Goal: Information Seeking & Learning: Understand process/instructions

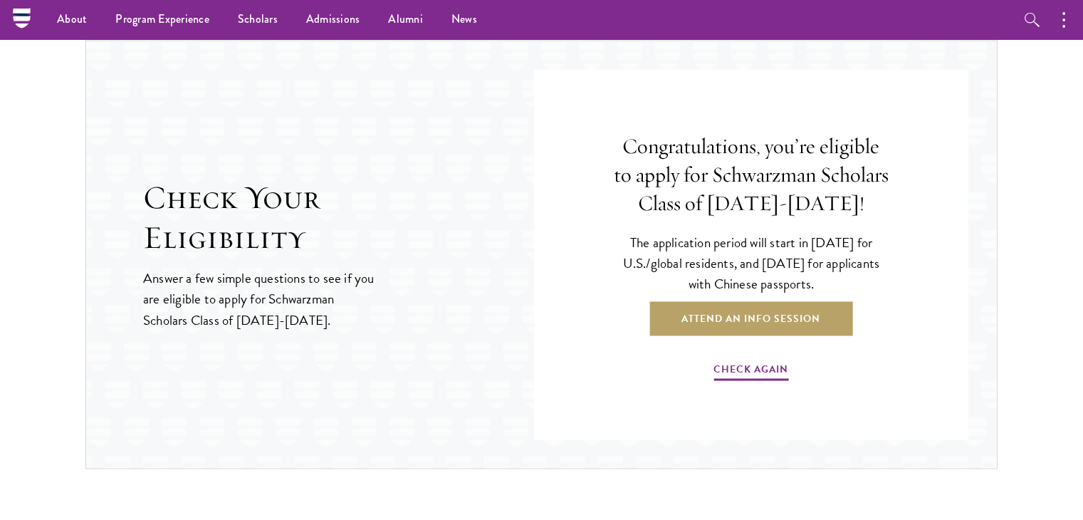
scroll to position [2171, 0]
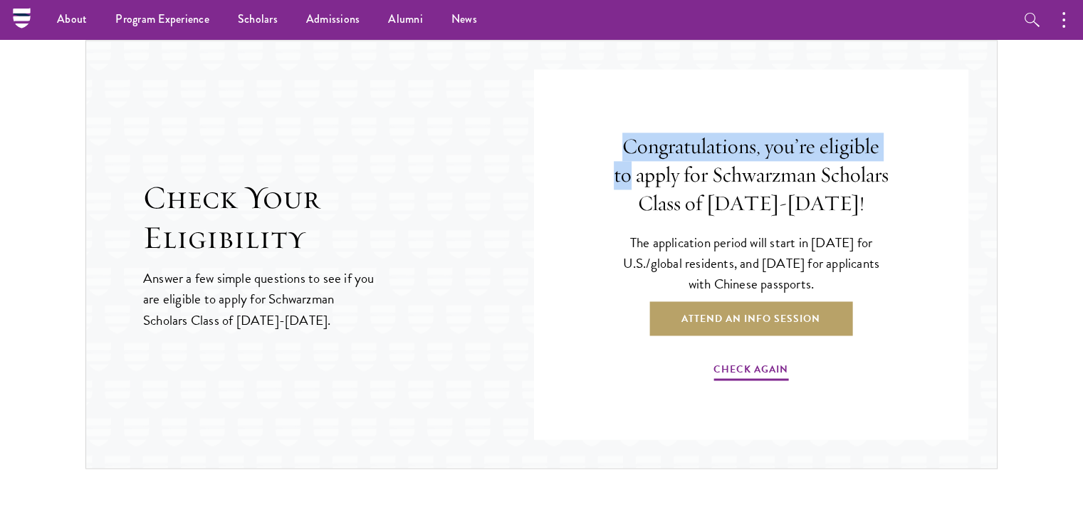
drag, startPoint x: 614, startPoint y: 148, endPoint x: 895, endPoint y: 153, distance: 280.7
click at [895, 153] on div "Congratulations, you’re eligible to apply for Schwarzman Scholars Class of 2027…" at bounding box center [751, 258] width 349 height 321
copy h4 "Congratulations, you’re eligible to"
click at [610, 146] on div "Congratulations, you’re eligible to apply for Schwarzman Scholars Class of 2027…" at bounding box center [751, 258] width 349 height 321
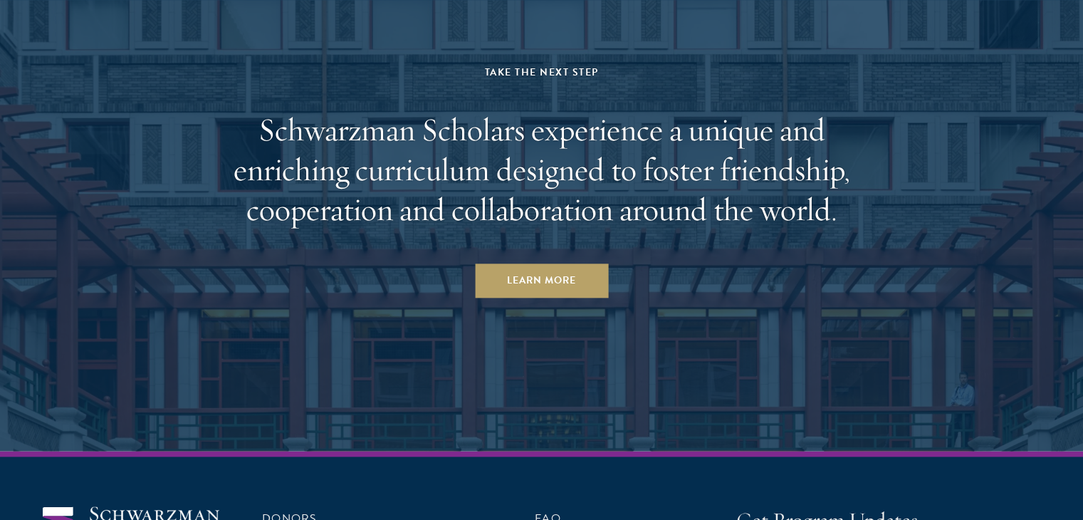
scroll to position [7031, 0]
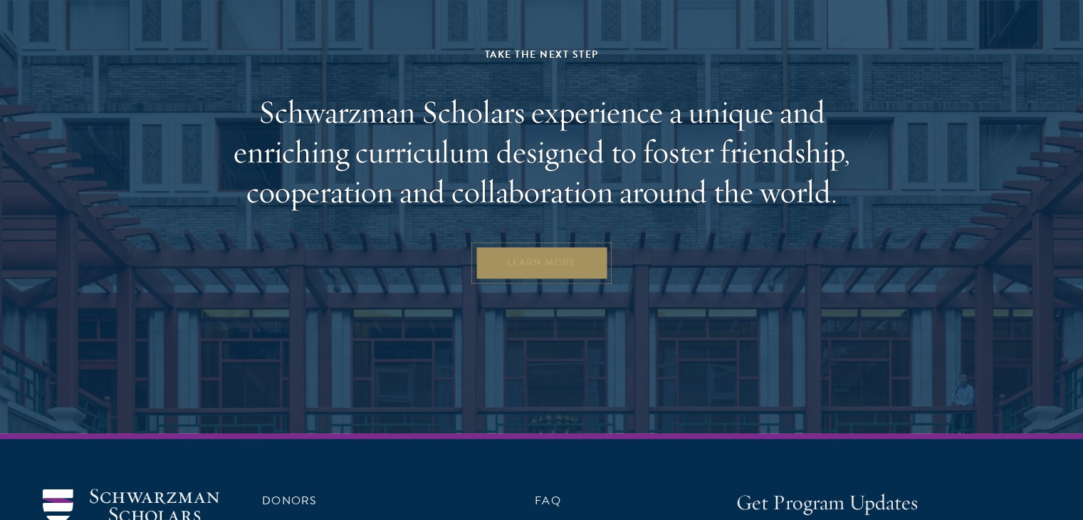
click at [546, 246] on link "Learn More" at bounding box center [541, 263] width 133 height 34
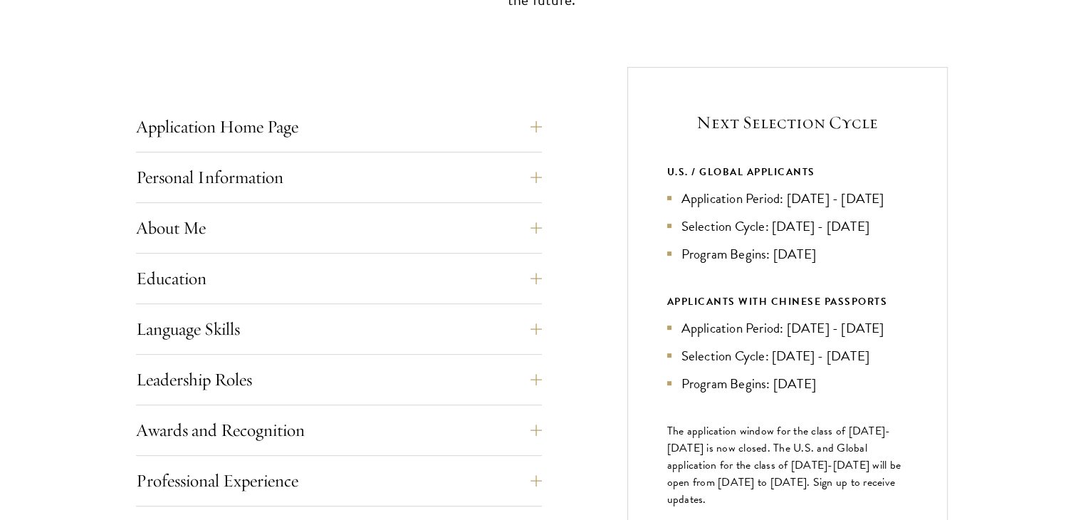
scroll to position [510, 0]
click at [497, 325] on button "Language Skills" at bounding box center [350, 328] width 406 height 34
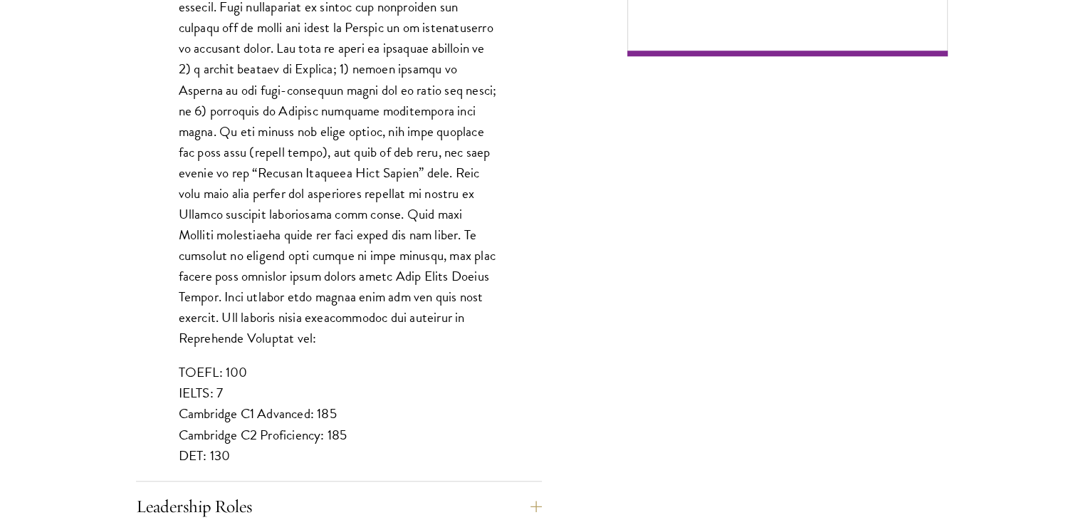
scroll to position [1088, 0]
